Goal: Download file/media

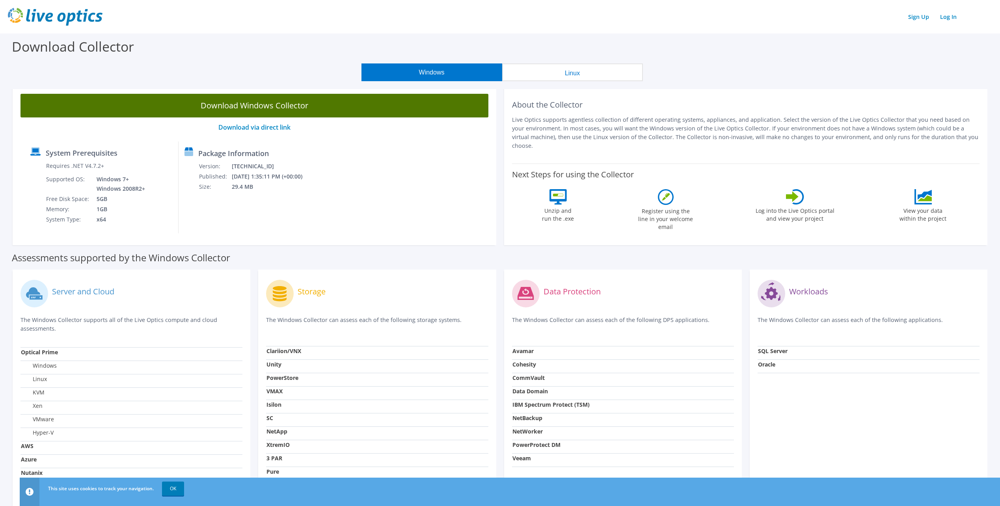
click at [325, 101] on link "Download Windows Collector" at bounding box center [254, 106] width 468 height 24
click at [374, 103] on link "Download Windows Collector" at bounding box center [254, 106] width 468 height 24
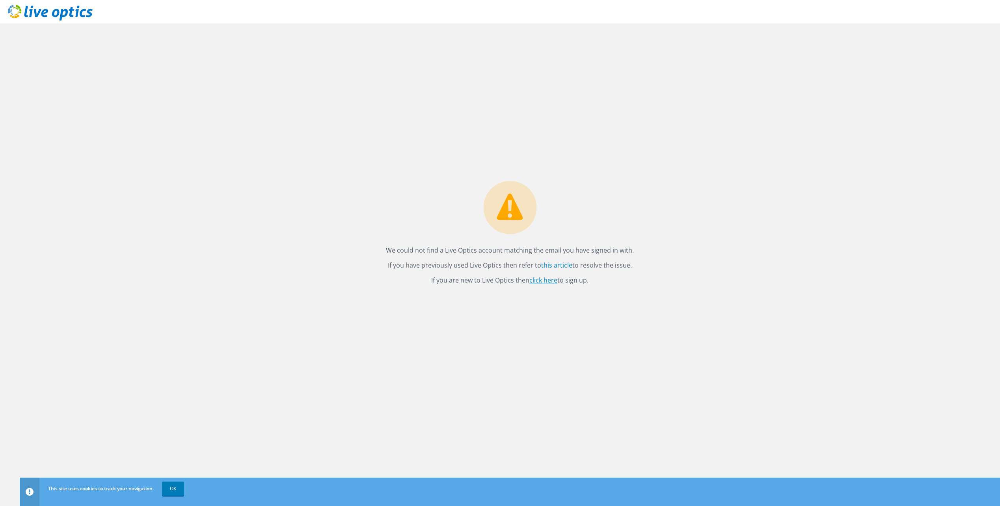
click at [547, 282] on link "click here" at bounding box center [543, 280] width 28 height 9
click at [549, 281] on link "click here" at bounding box center [543, 280] width 28 height 9
click at [176, 488] on link "OK" at bounding box center [173, 489] width 22 height 14
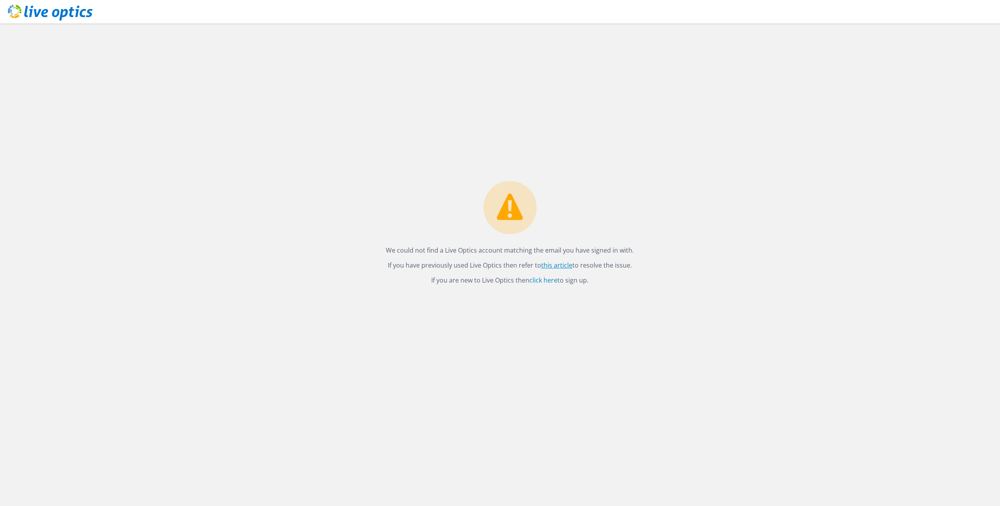
click at [556, 265] on link "this article" at bounding box center [556, 265] width 31 height 9
